Goal: Obtain resource: Download file/media

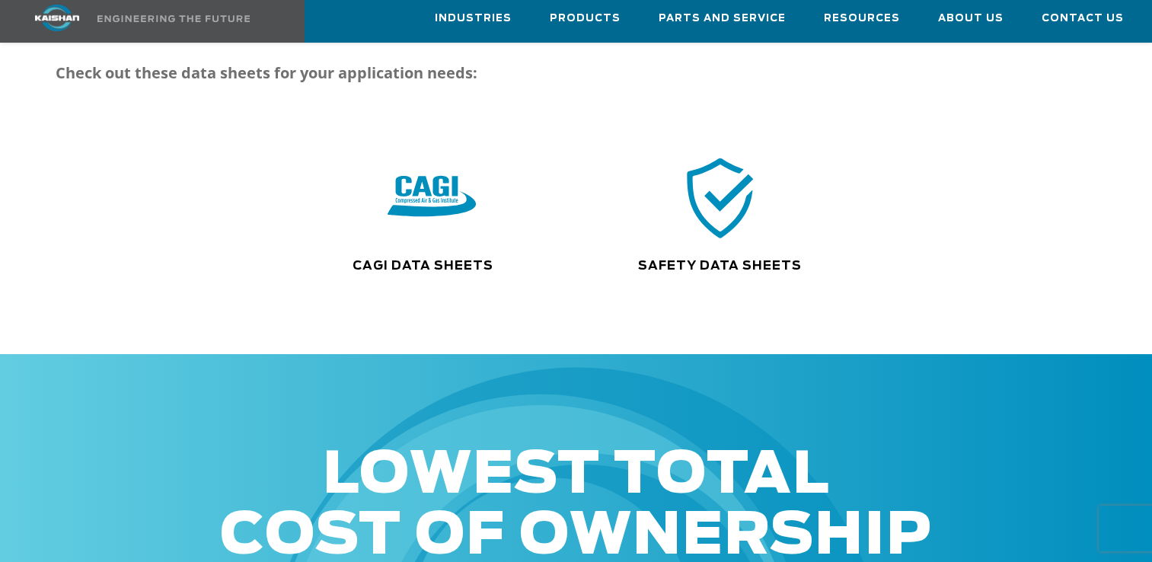
scroll to position [301, 0]
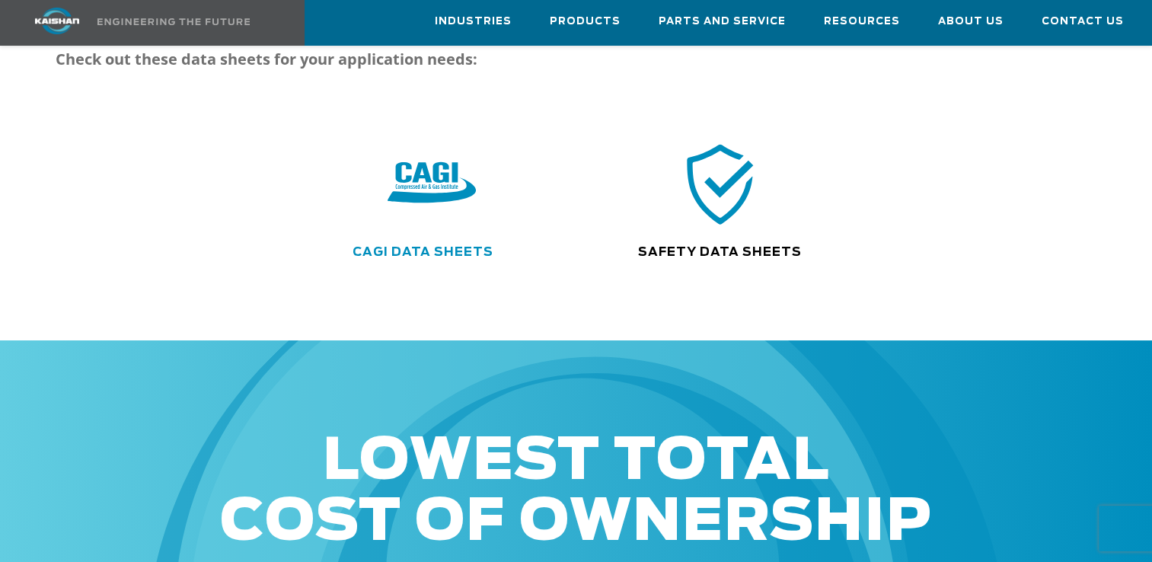
click at [421, 246] on link "CAGI Data Sheets" at bounding box center [422, 252] width 141 height 12
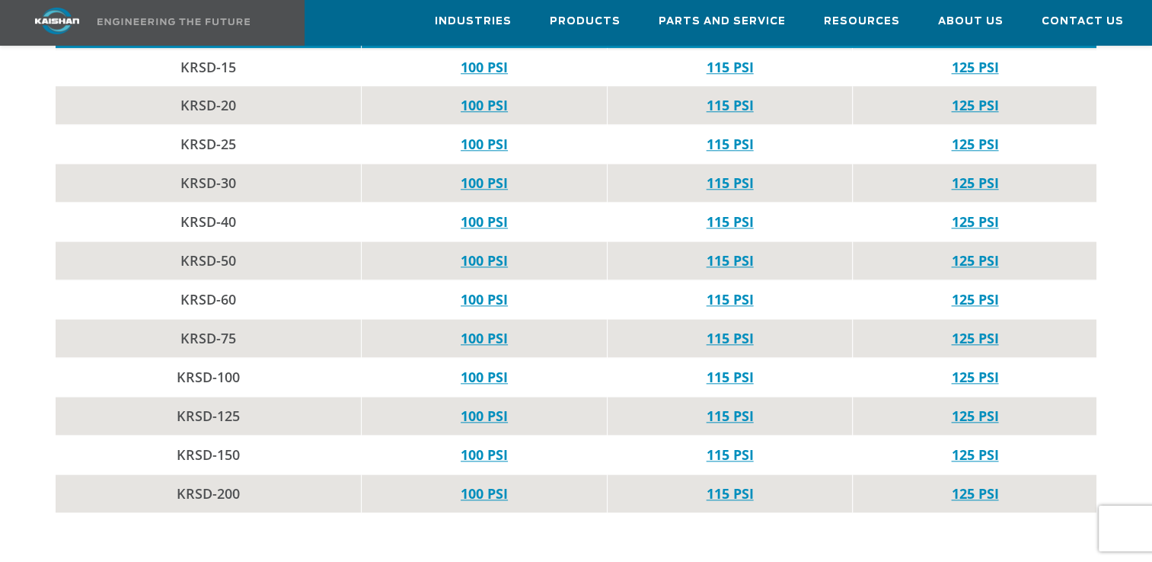
scroll to position [1635, 0]
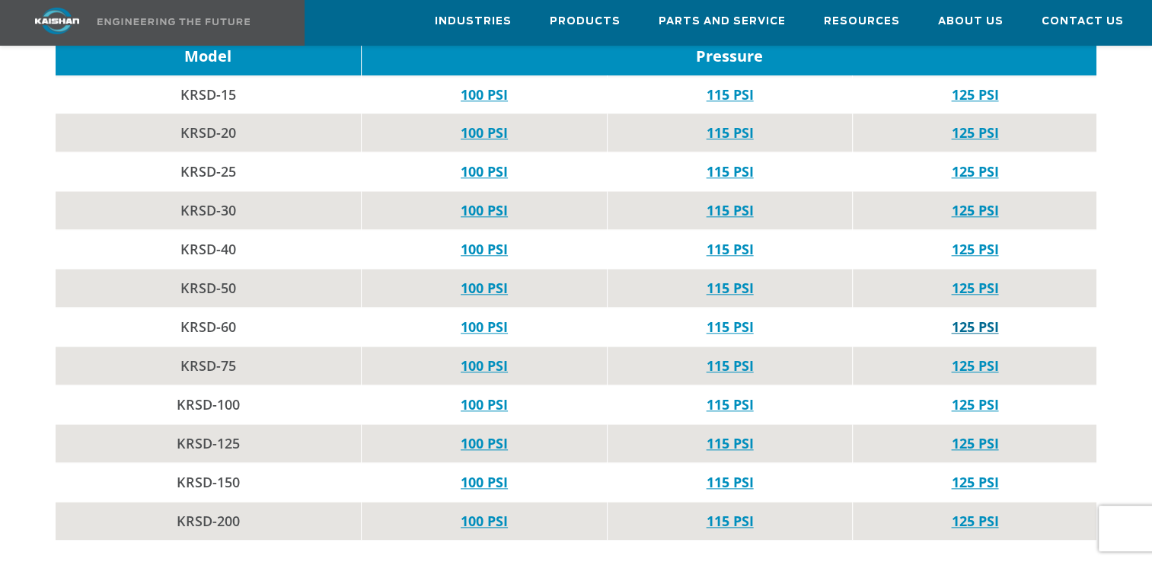
click at [971, 317] on link "125 PSI" at bounding box center [974, 326] width 47 height 18
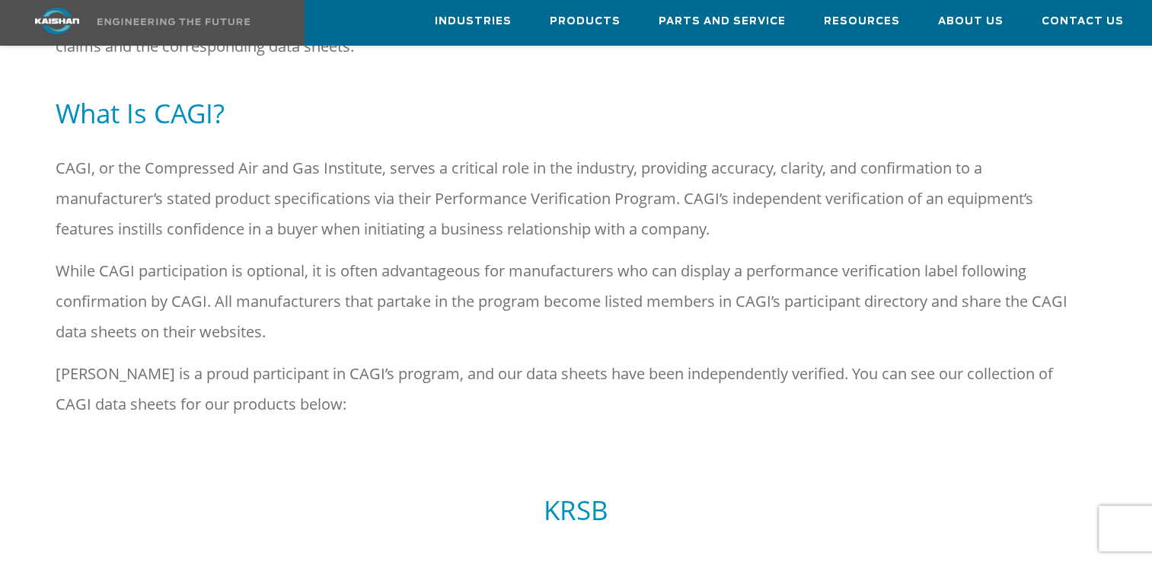
scroll to position [0, 0]
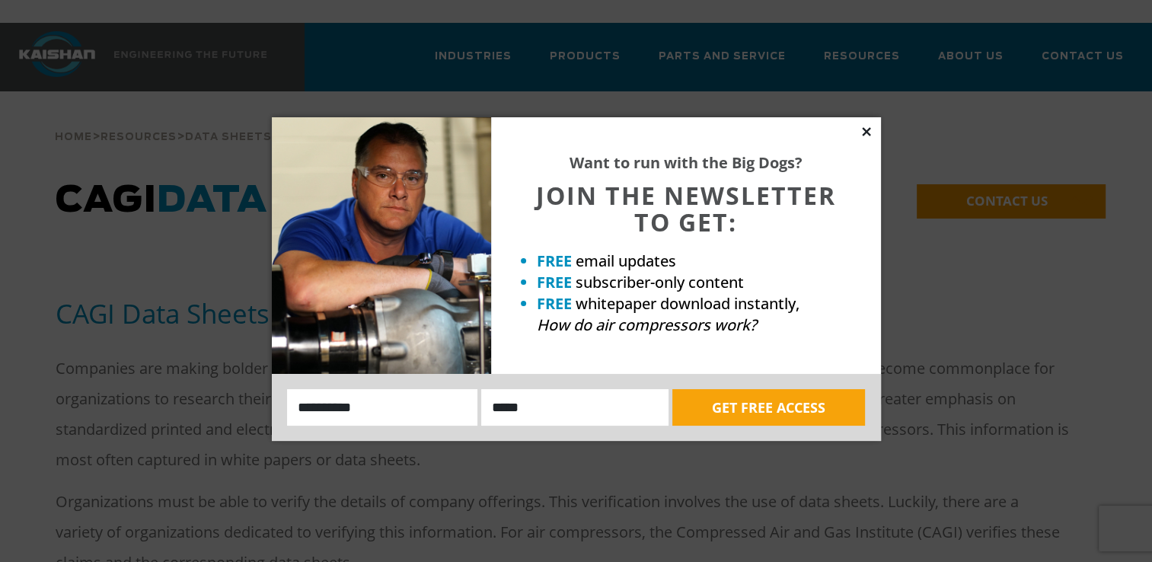
click at [866, 129] on icon at bounding box center [866, 132] width 14 height 14
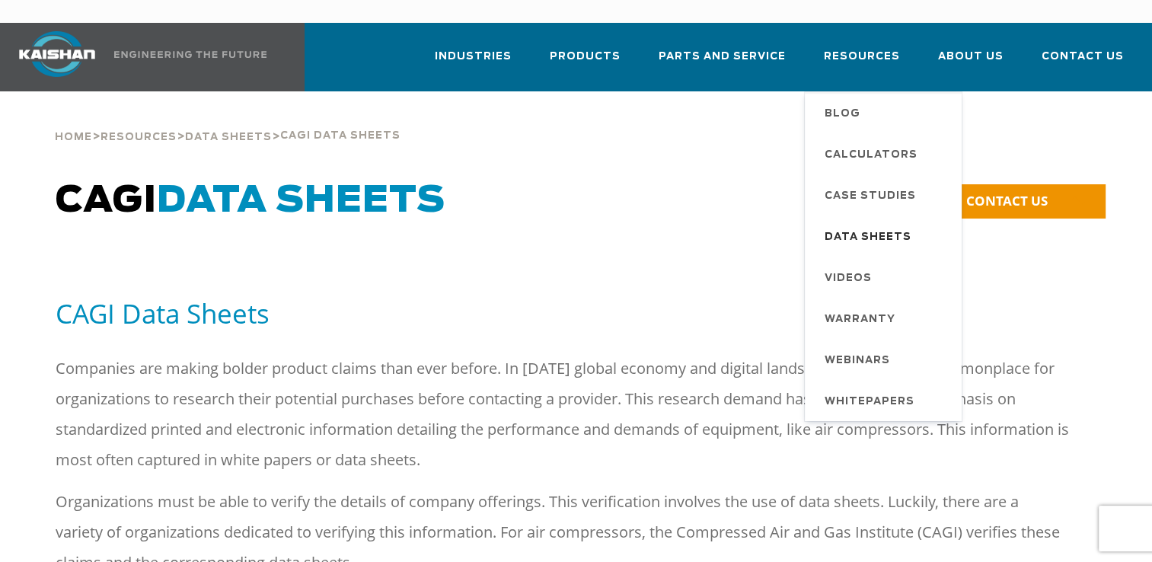
click at [879, 225] on span "Data Sheets" at bounding box center [867, 238] width 87 height 26
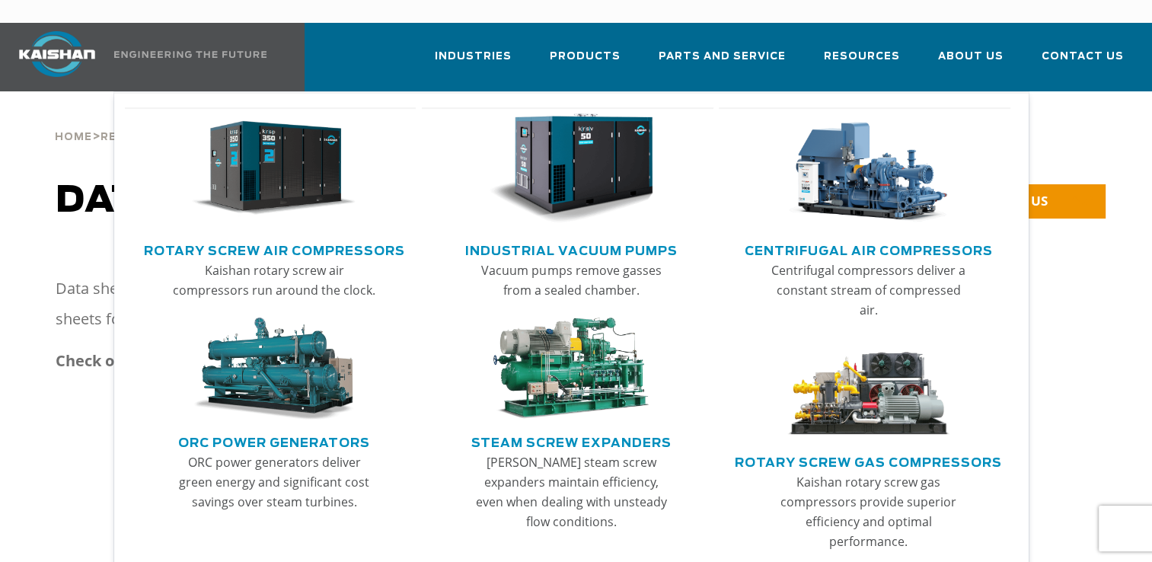
click at [262, 175] on img "Main menu" at bounding box center [274, 168] width 164 height 110
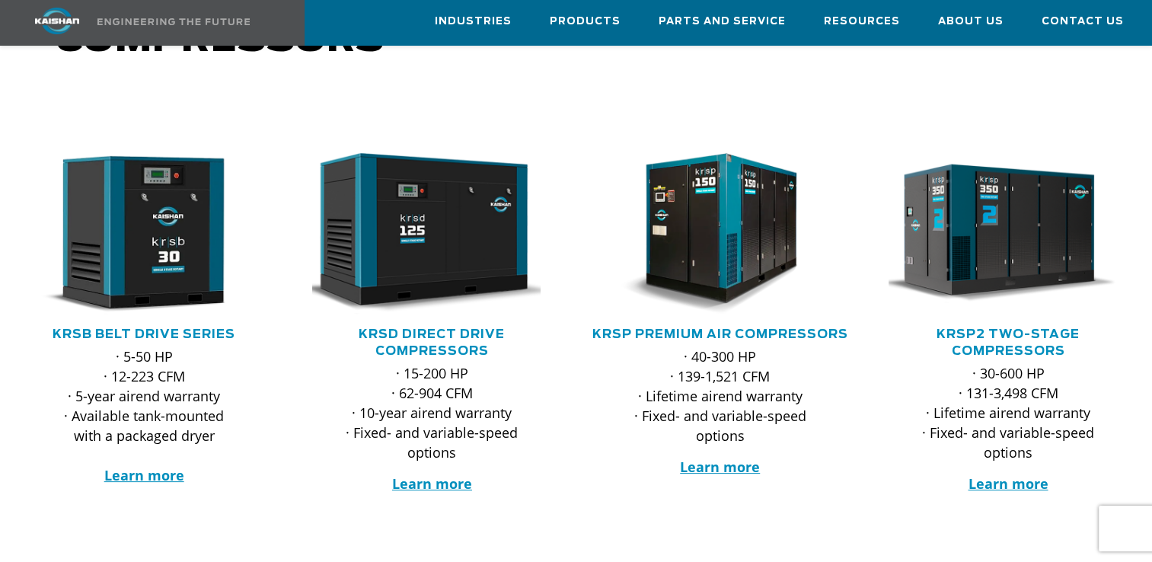
scroll to position [222, 0]
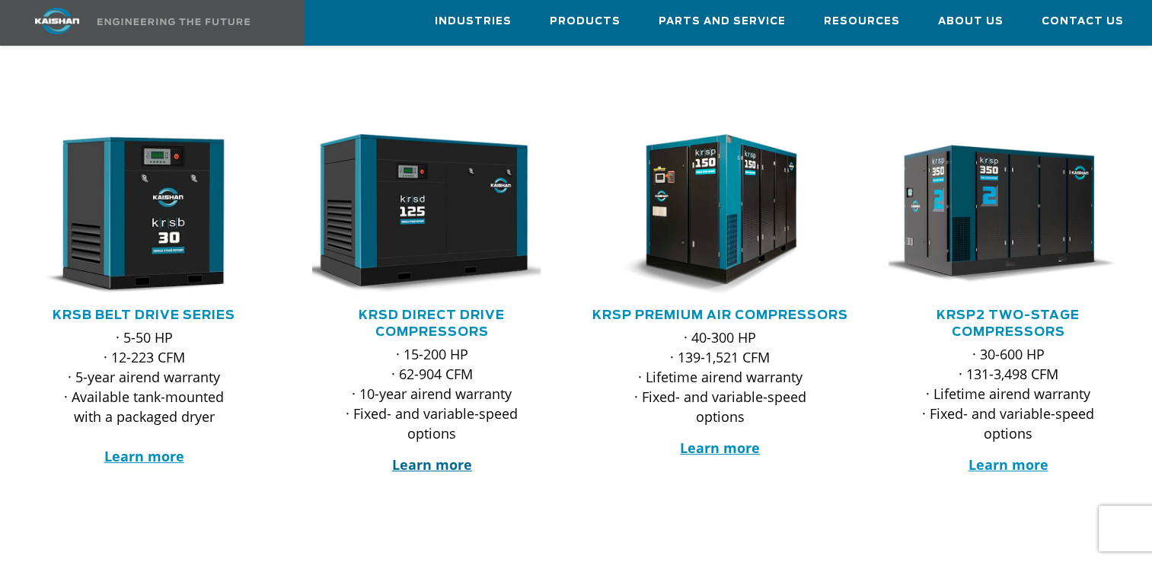
click at [451, 455] on strong "Learn more" at bounding box center [432, 464] width 80 height 18
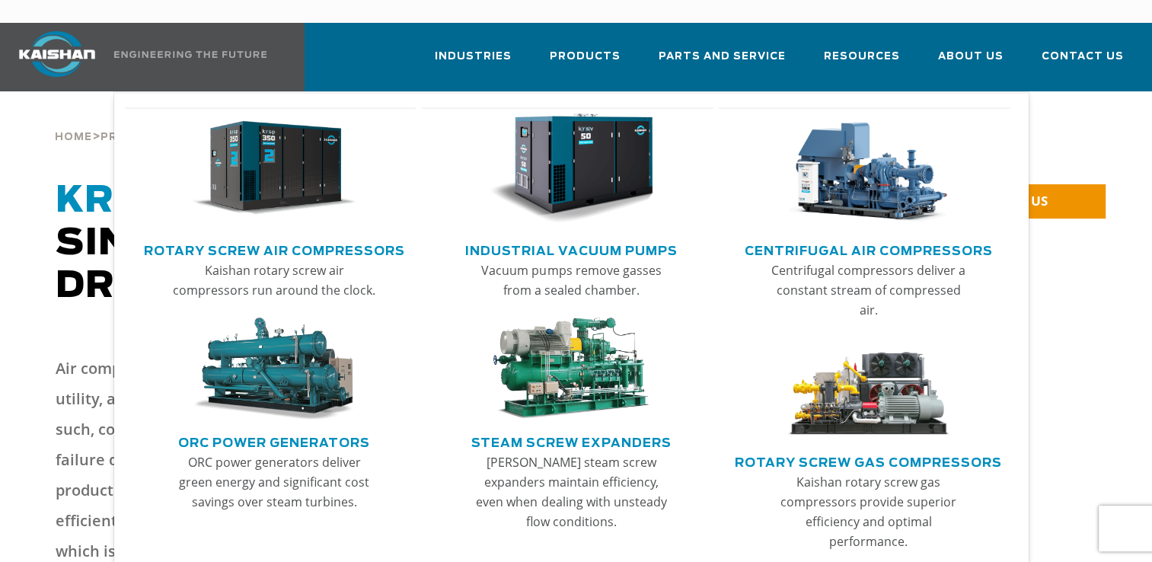
click at [280, 151] on img "Main menu" at bounding box center [274, 168] width 164 height 110
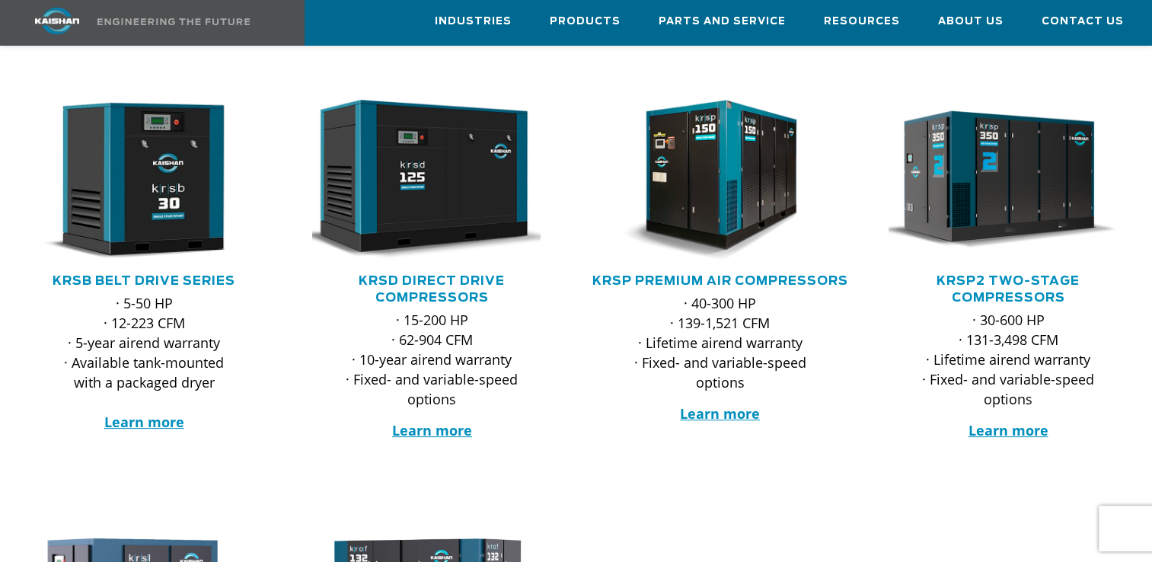
scroll to position [272, 0]
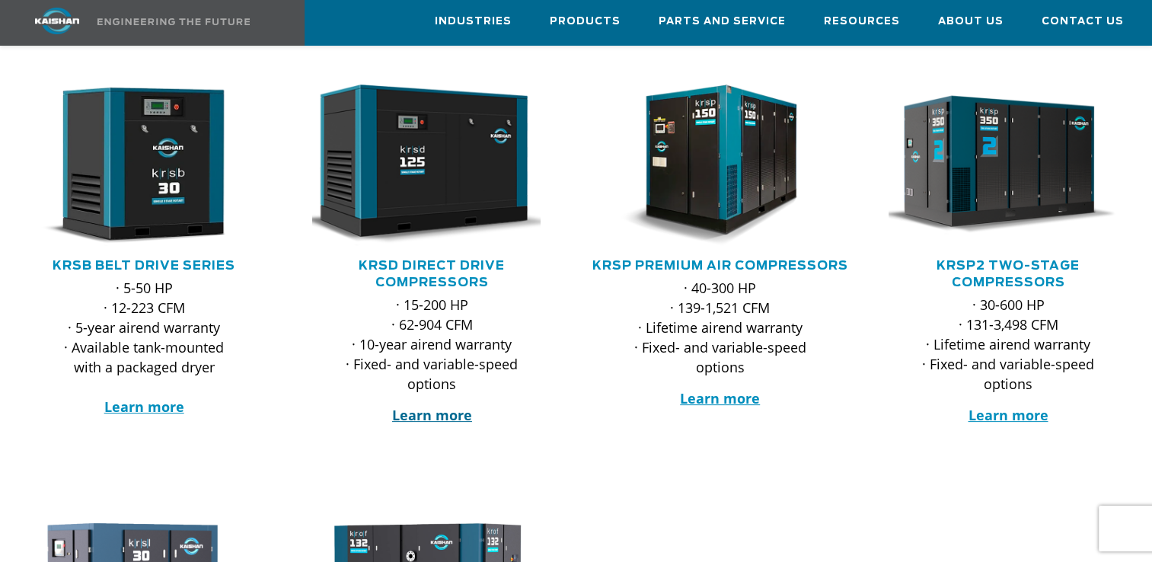
click at [440, 406] on strong "Learn more" at bounding box center [432, 415] width 80 height 18
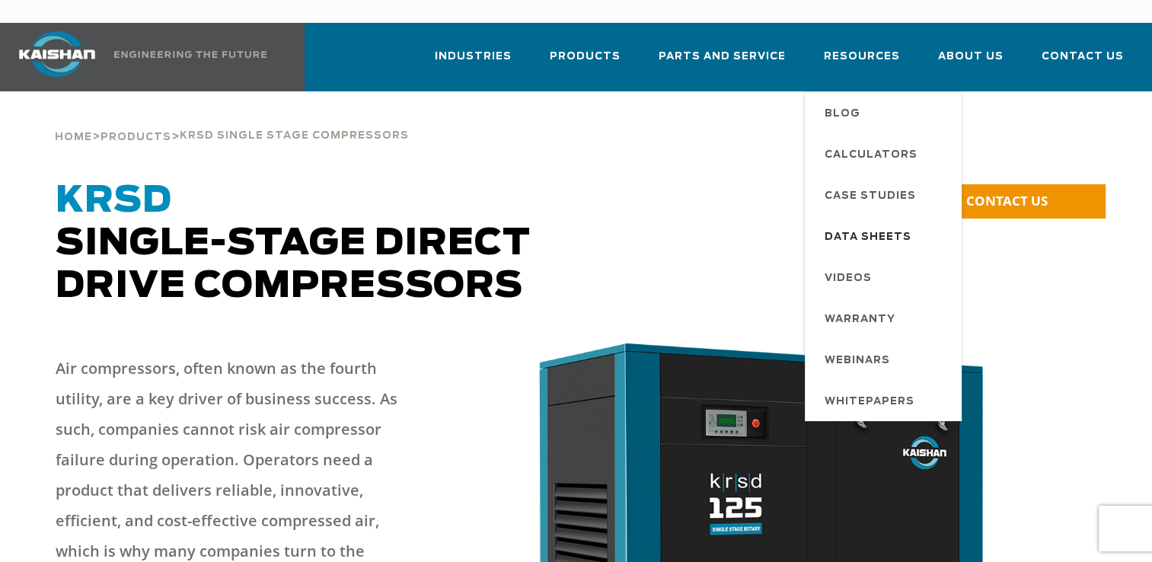
click at [891, 225] on span "Data Sheets" at bounding box center [867, 238] width 87 height 26
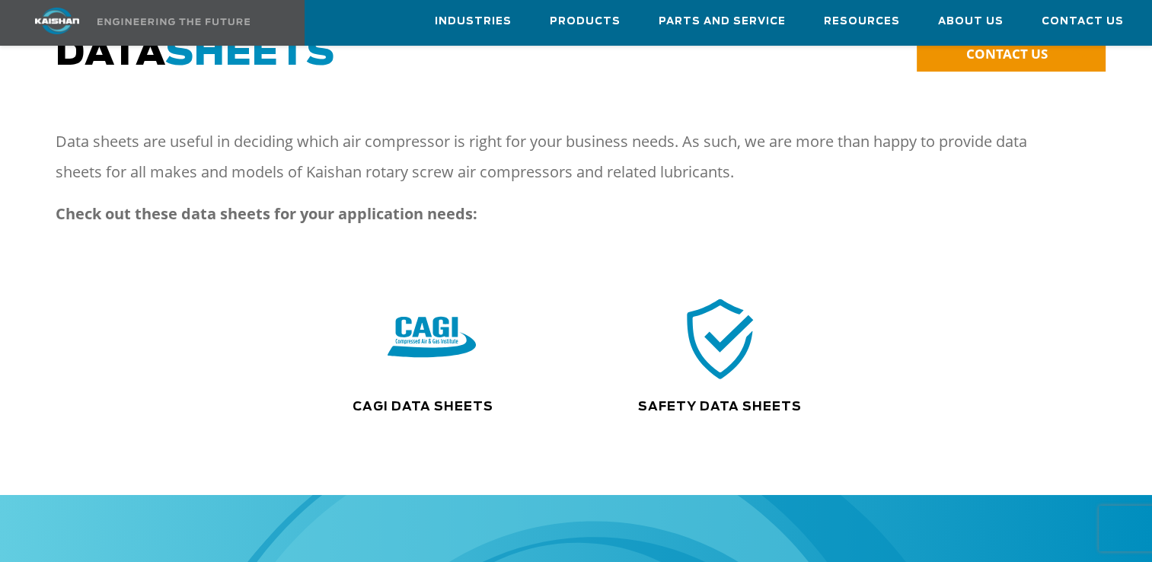
scroll to position [141, 0]
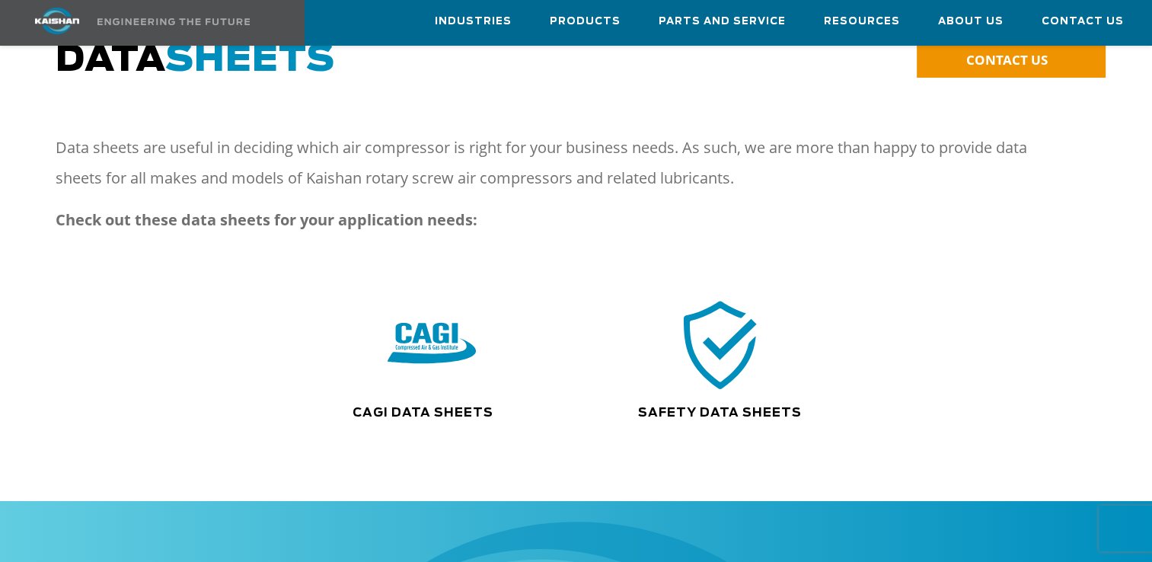
click at [715, 328] on img at bounding box center [719, 344] width 97 height 98
click at [412, 312] on img at bounding box center [432, 344] width 97 height 98
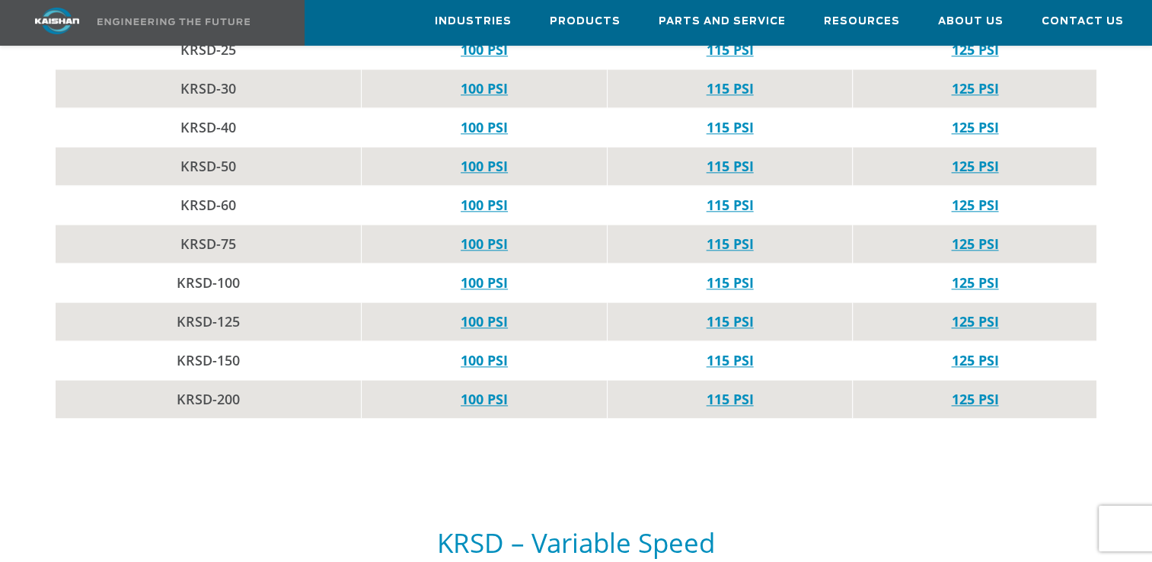
scroll to position [1748, 0]
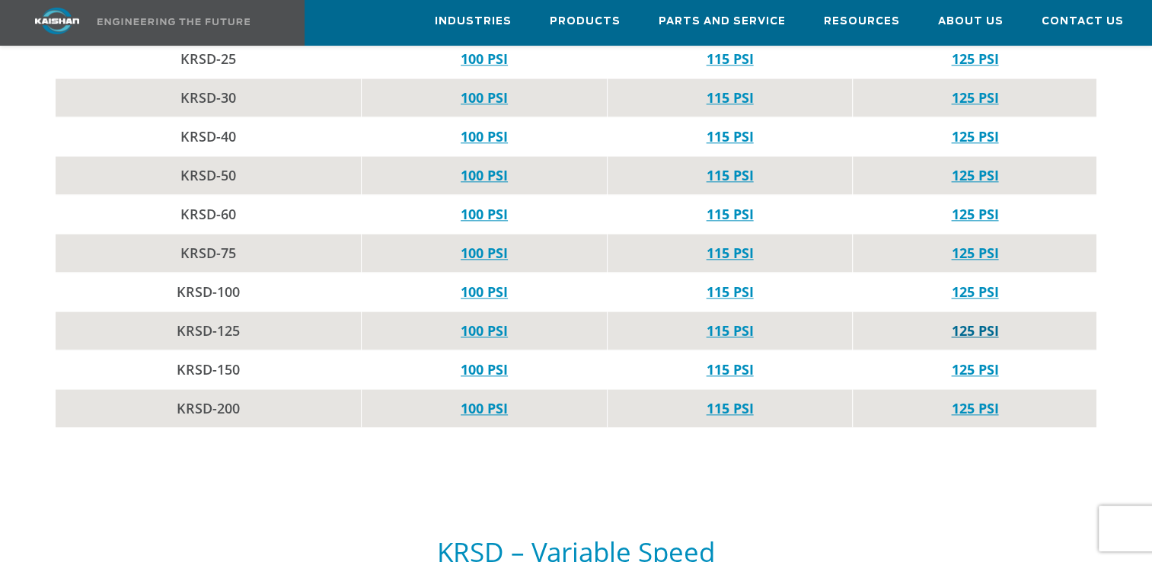
click at [980, 321] on link "125 PSI" at bounding box center [974, 330] width 47 height 18
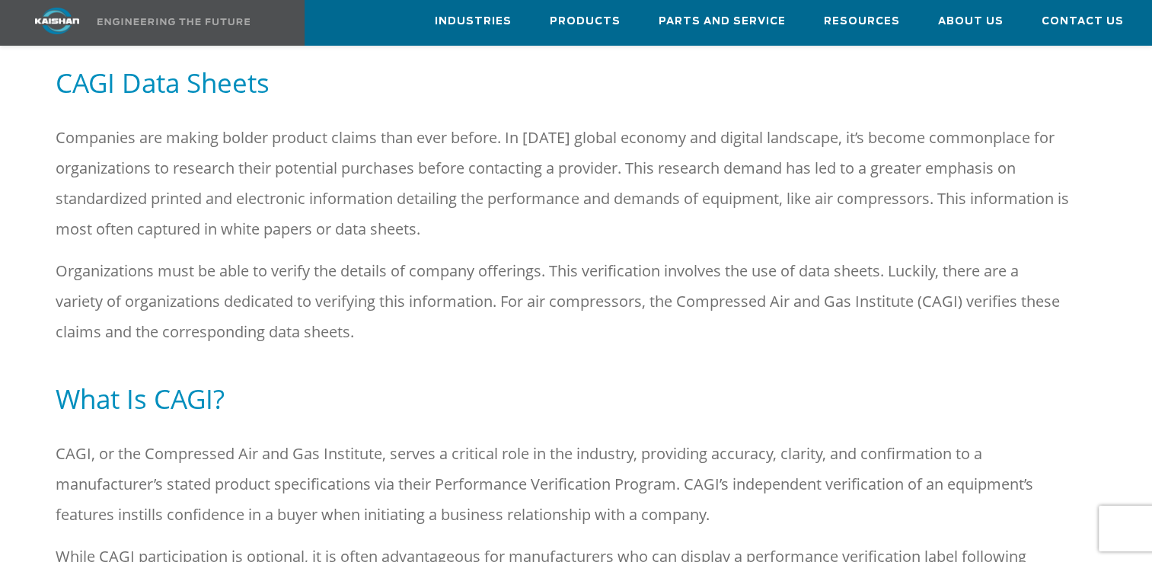
scroll to position [0, 0]
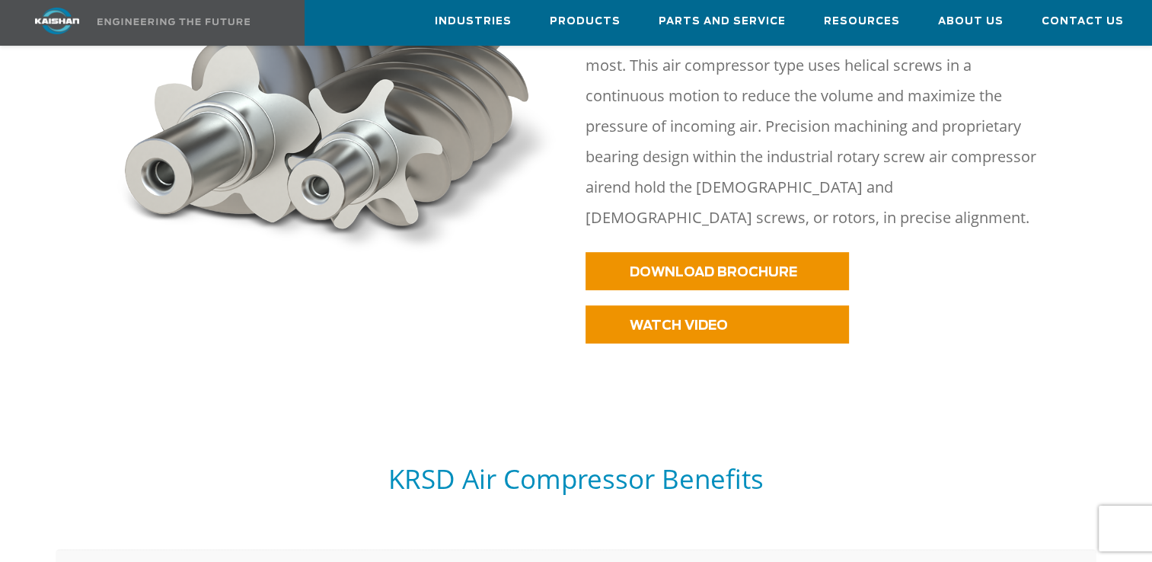
scroll to position [849, 0]
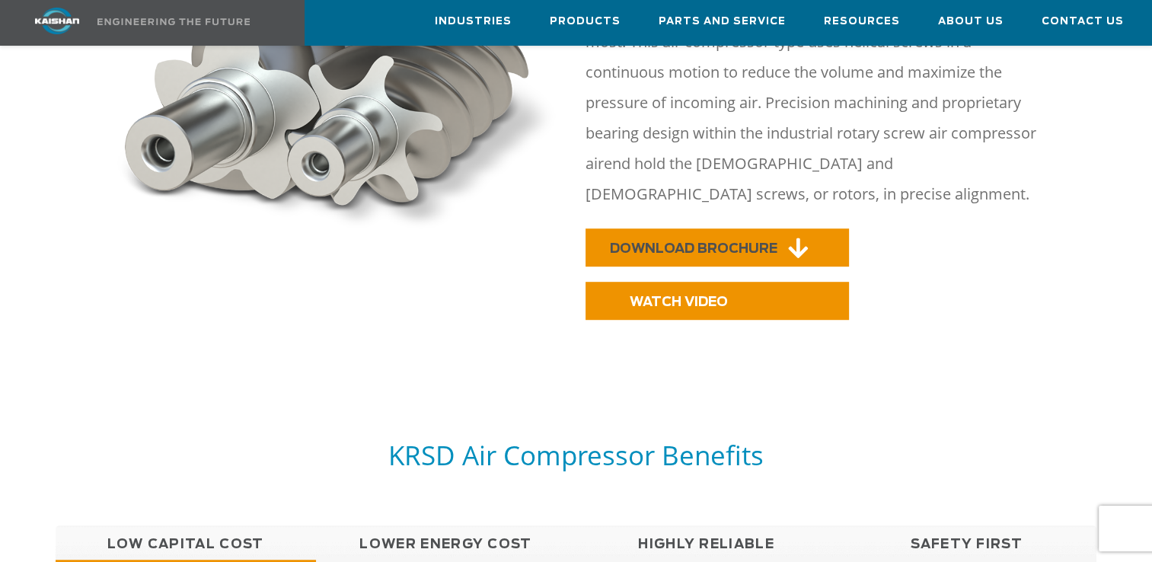
click at [710, 242] on span "DOWNLOAD BROCHURE" at bounding box center [693, 248] width 167 height 13
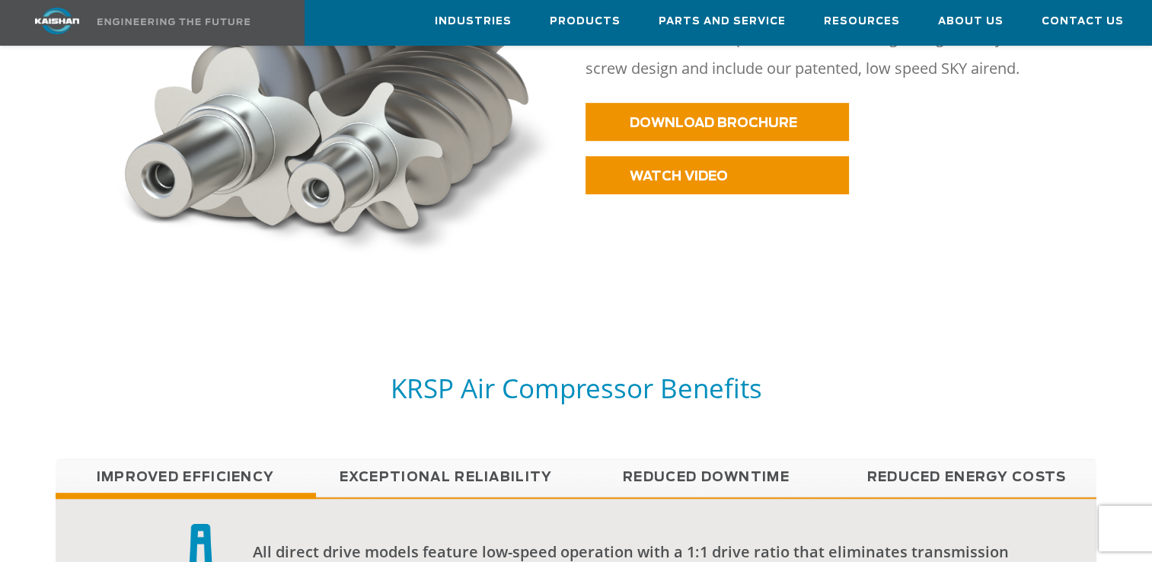
scroll to position [929, 0]
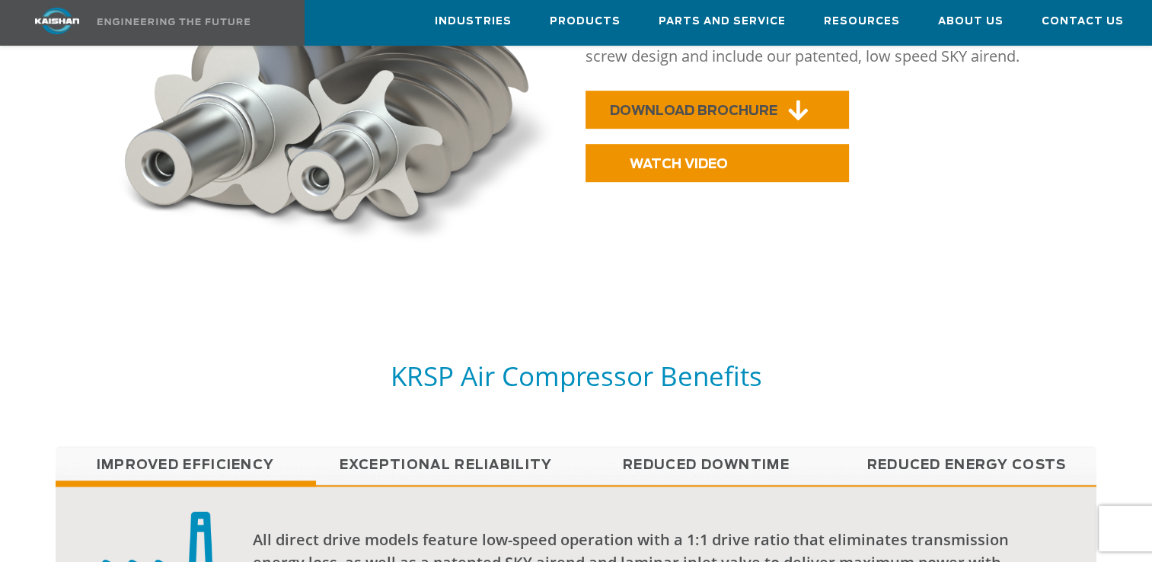
click at [776, 91] on link "DOWNLOAD BROCHURE" at bounding box center [716, 110] width 263 height 38
